Goal: Transaction & Acquisition: Purchase product/service

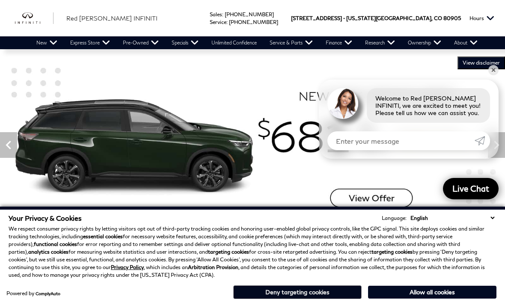
click at [319, 295] on button "Deny targeting cookies" at bounding box center [297, 292] width 128 height 14
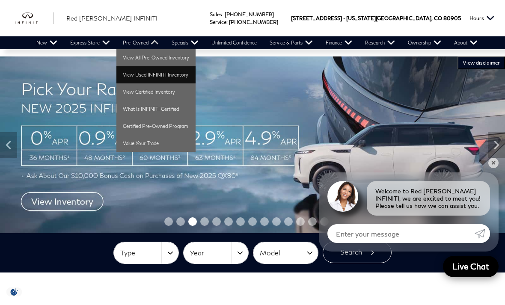
click at [169, 76] on link "View Used INFINITI Inventory" at bounding box center [155, 74] width 79 height 17
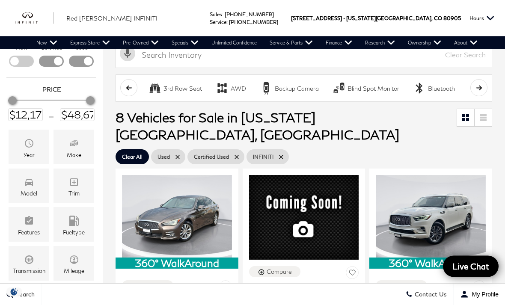
scroll to position [84, 0]
click at [34, 187] on icon "Model" at bounding box center [29, 182] width 10 height 10
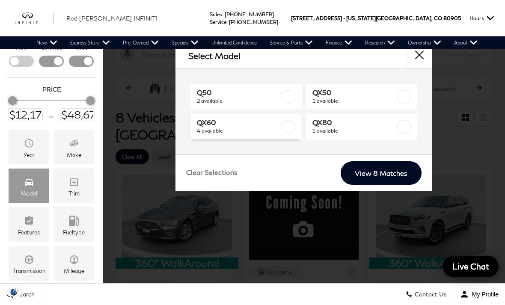
click at [288, 130] on label at bounding box center [289, 127] width 14 height 14
type input "$37,687"
checkbox input "true"
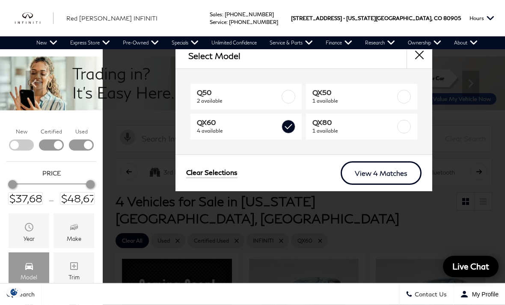
click at [386, 176] on link "View 4 Matches" at bounding box center [381, 173] width 81 height 24
